Goal: Navigation & Orientation: Understand site structure

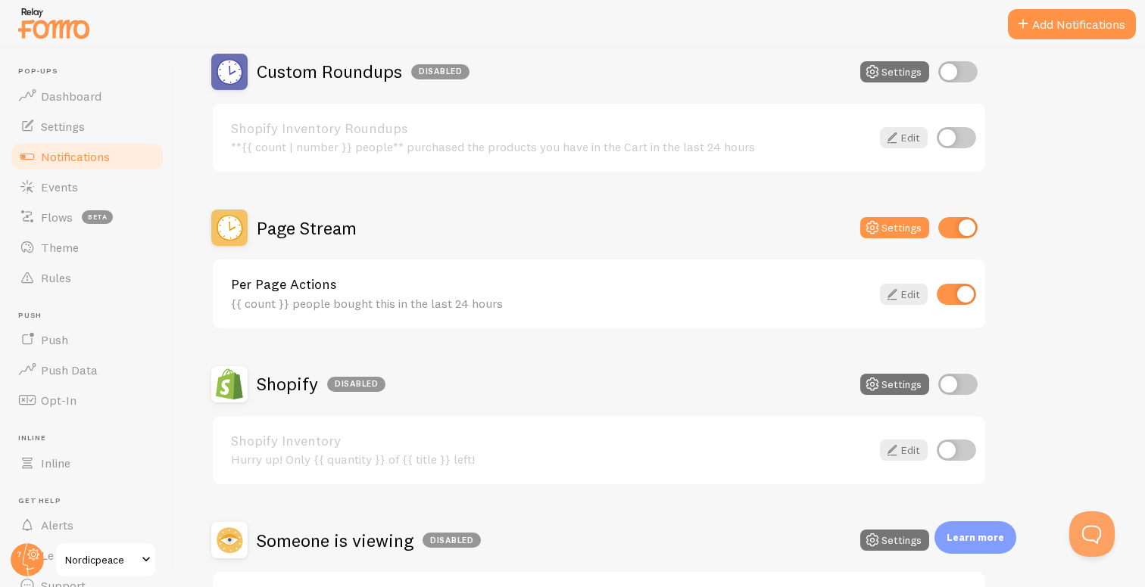
scroll to position [538, 0]
click at [76, 184] on span "Events" at bounding box center [59, 186] width 37 height 15
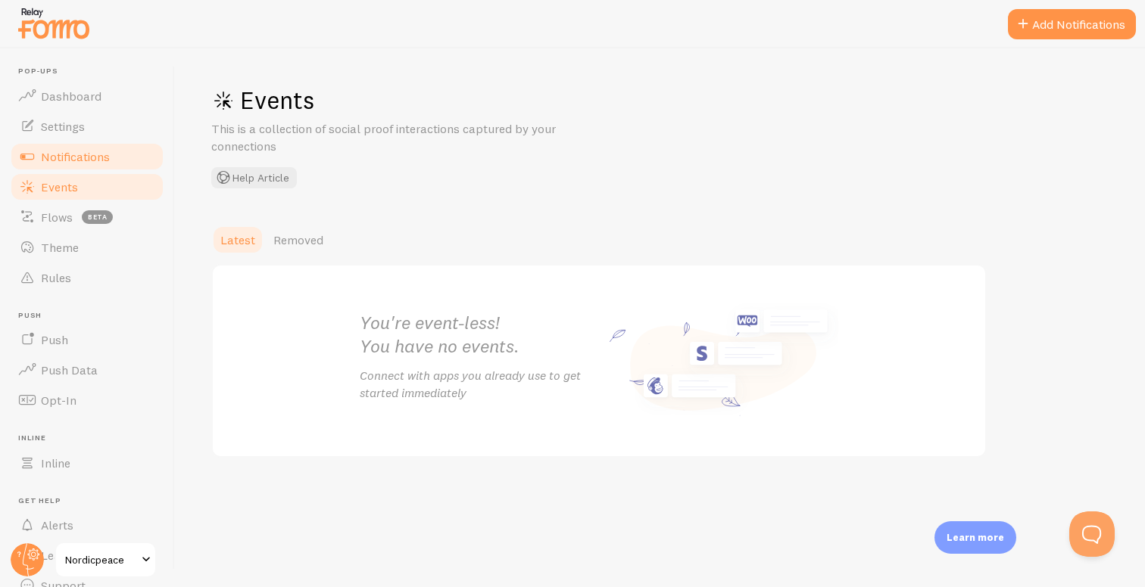
click at [82, 163] on span "Notifications" at bounding box center [75, 156] width 69 height 15
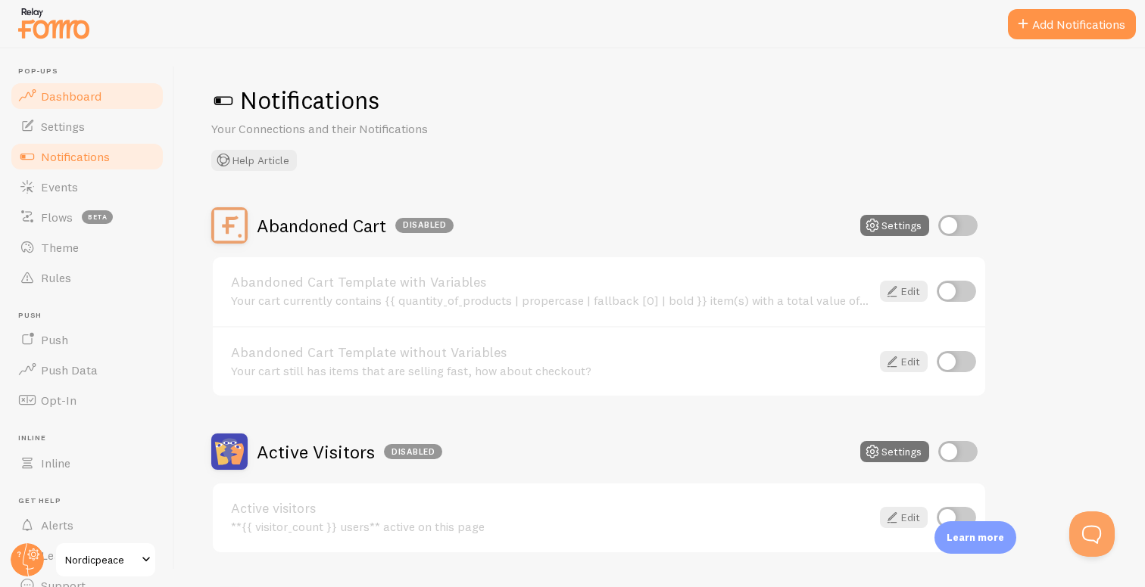
click at [80, 93] on span "Dashboard" at bounding box center [71, 96] width 61 height 15
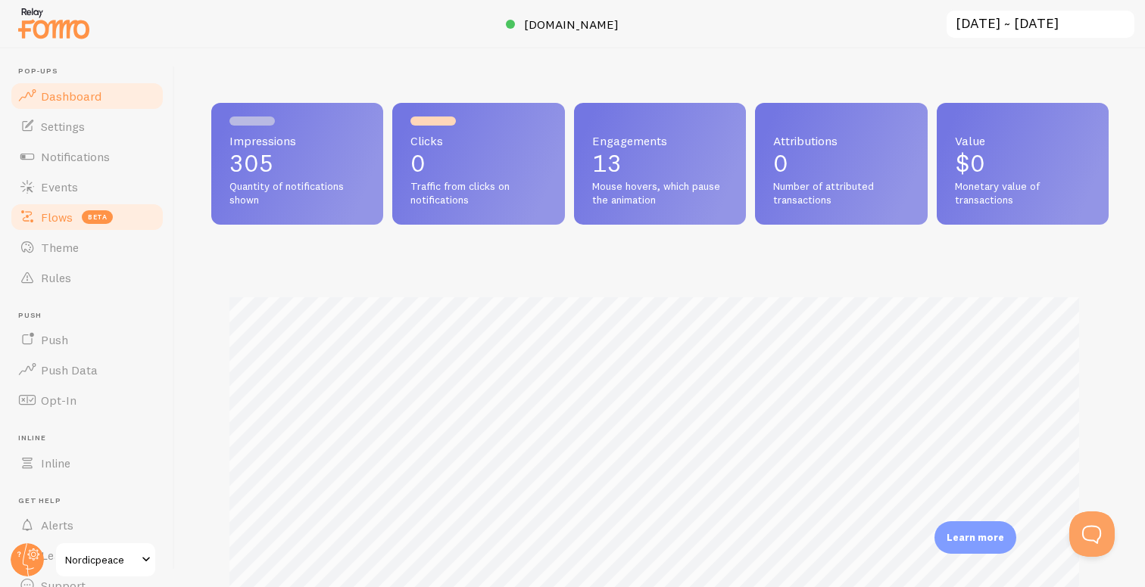
scroll to position [397, 886]
click at [87, 182] on link "Events" at bounding box center [87, 187] width 156 height 30
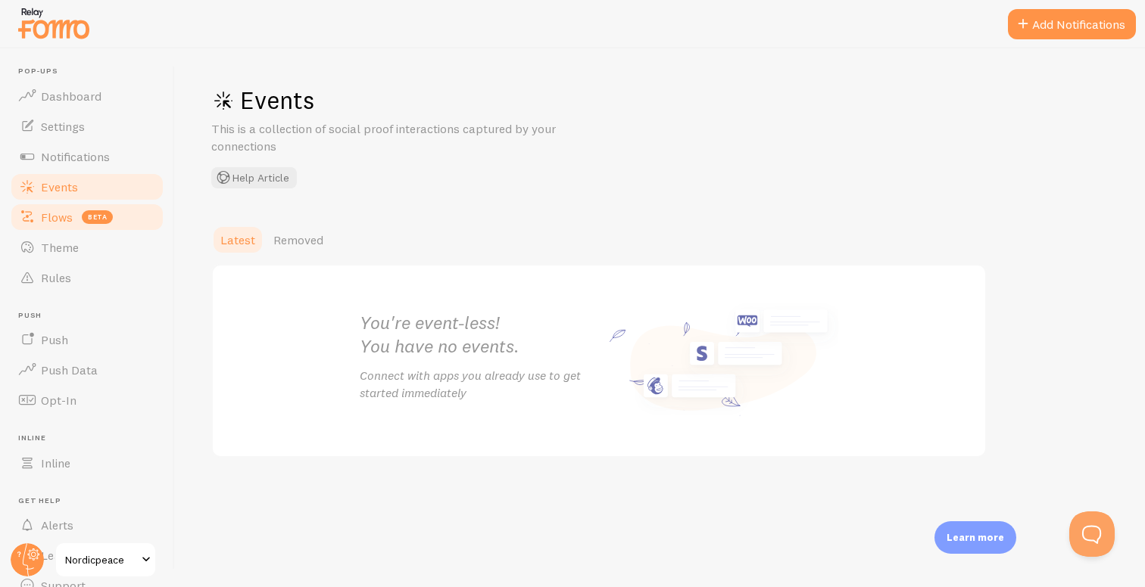
click at [78, 217] on link "Flows beta" at bounding box center [87, 217] width 156 height 30
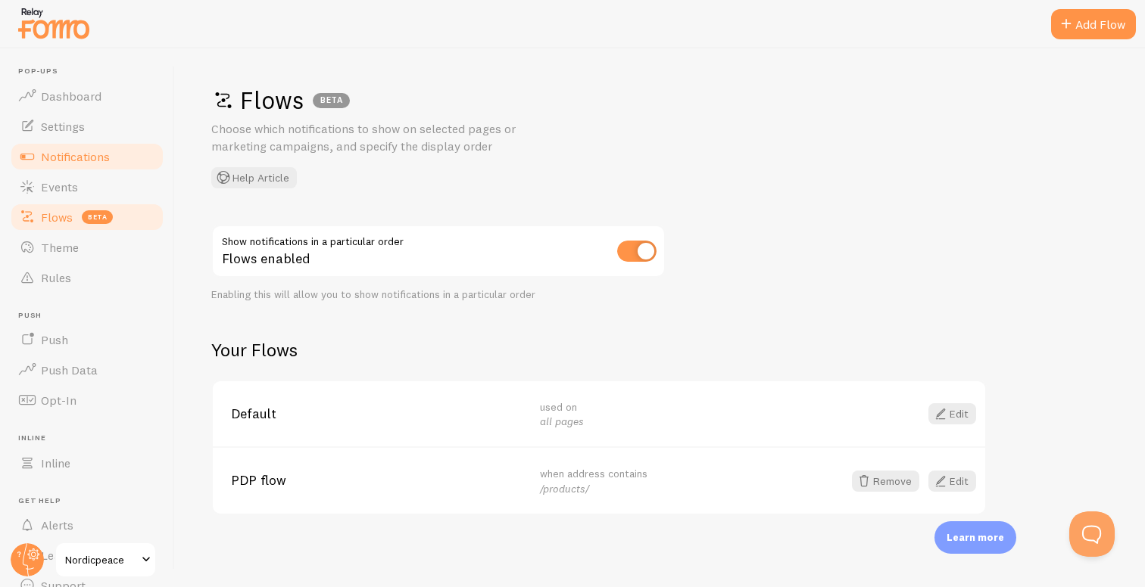
click at [83, 166] on link "Notifications" at bounding box center [87, 157] width 156 height 30
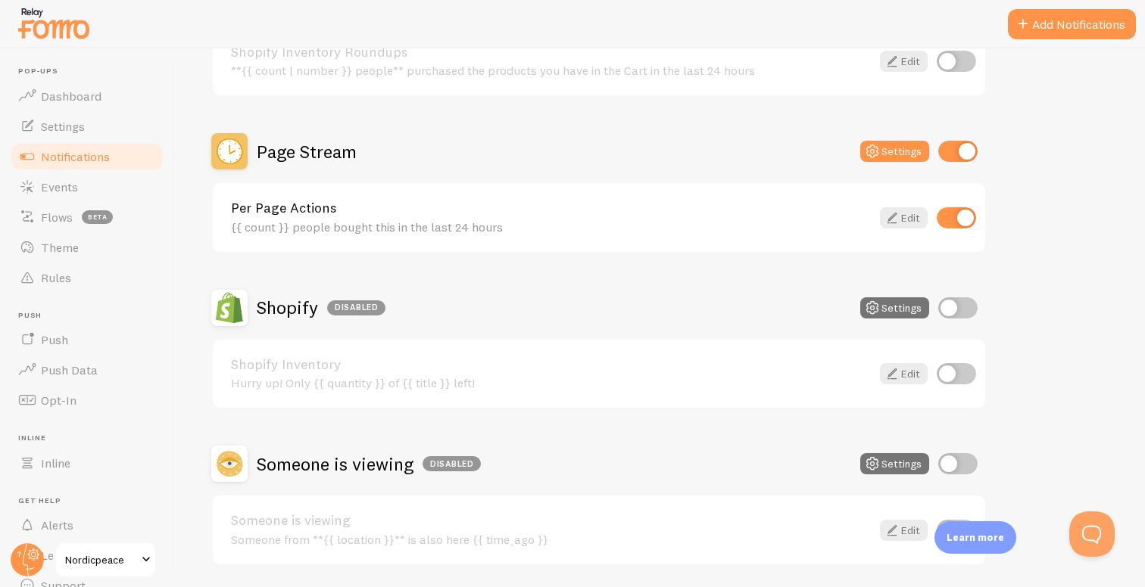
scroll to position [609, 0]
